Goal: Task Accomplishment & Management: Manage account settings

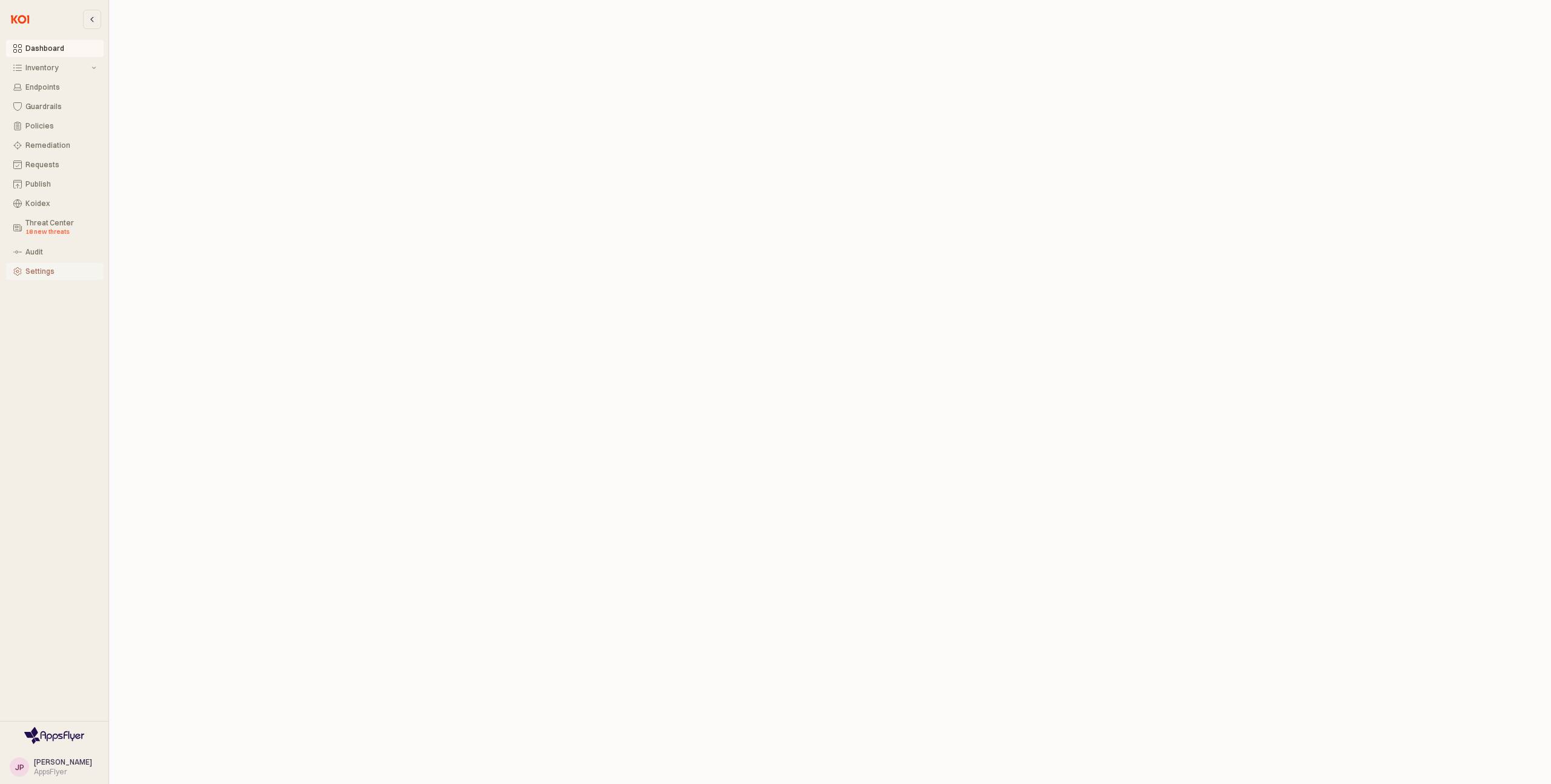
click at [32, 273] on div "Settings" at bounding box center [61, 272] width 71 height 9
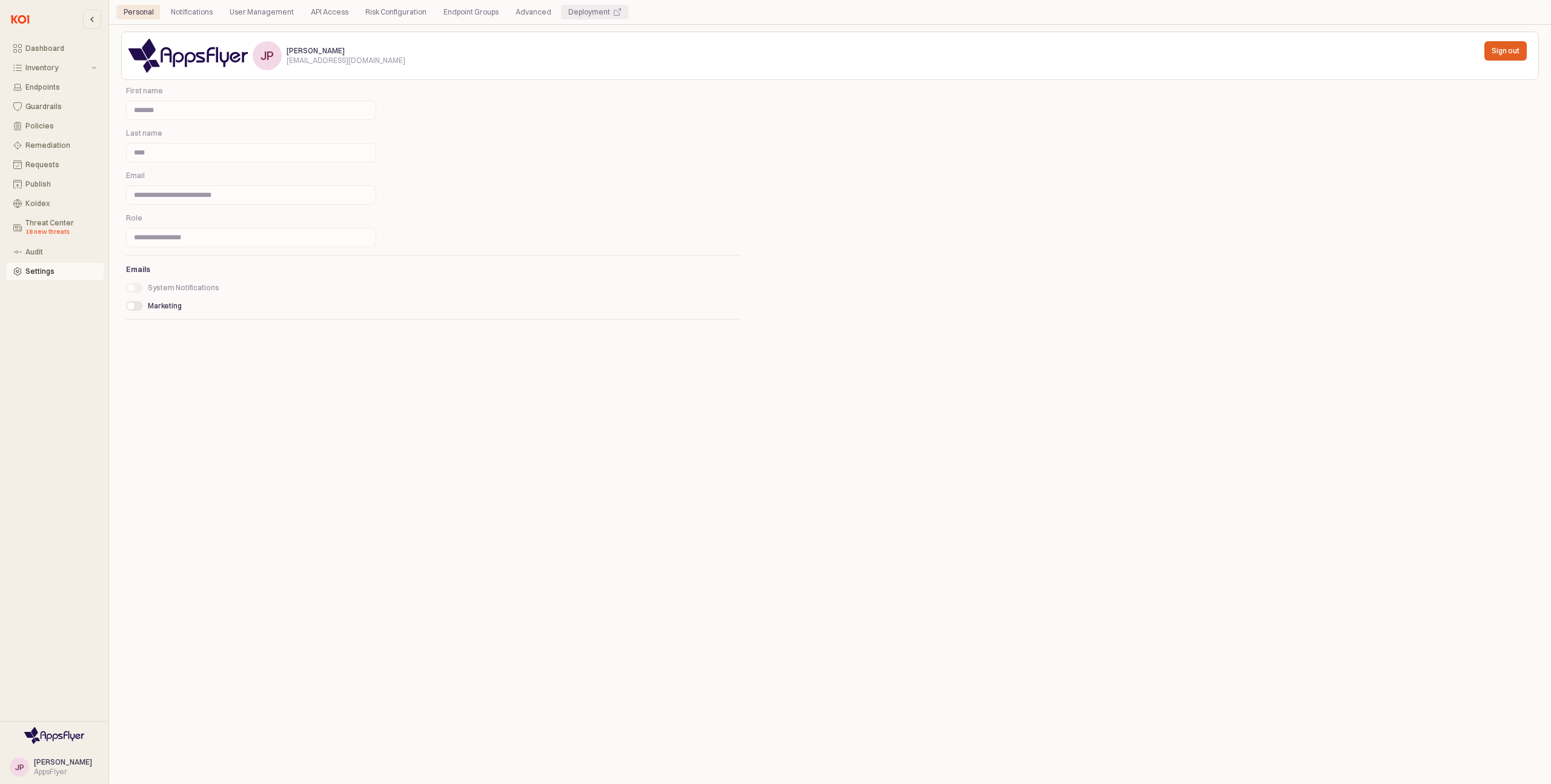
click at [580, 12] on div "Deployment" at bounding box center [589, 12] width 41 height 15
